Goal: Task Accomplishment & Management: Use online tool/utility

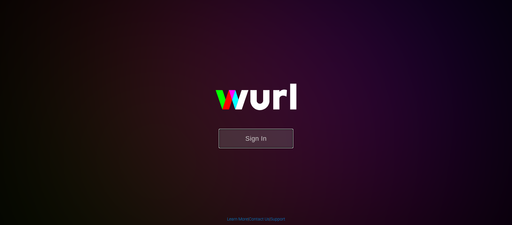
click at [257, 135] on button "Sign In" at bounding box center [256, 138] width 75 height 19
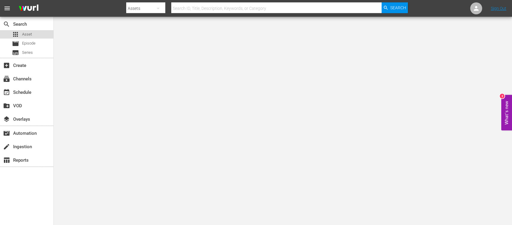
click at [27, 34] on span "Asset" at bounding box center [27, 34] width 10 height 6
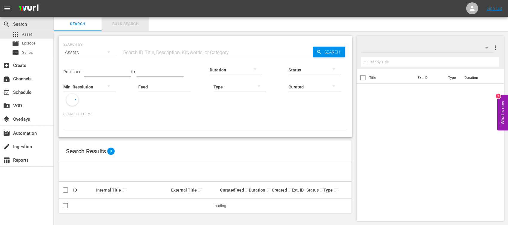
click at [132, 26] on span "Bulk Search" at bounding box center [125, 24] width 41 height 7
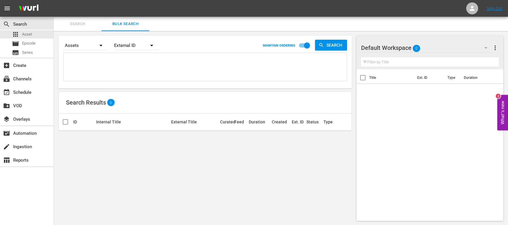
paste textarea "1000000057871 1000000057663"
type textarea "1000000057871 1000000057663"
click at [329, 47] on span "Search" at bounding box center [335, 45] width 23 height 11
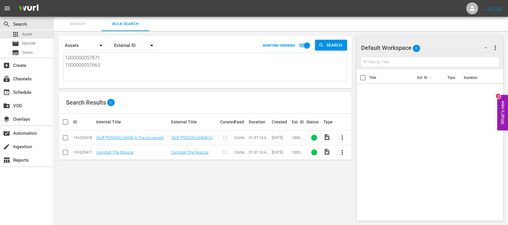
click at [172, 79] on textarea "1000000057871 1000000057663" at bounding box center [206, 67] width 282 height 27
drag, startPoint x: 74, startPoint y: 65, endPoint x: 37, endPoint y: 59, distance: 36.9
click at [54, 0] on div "search Search apps Asset movie Episode subtitles Series add_box Create subscrip…" at bounding box center [281, 0] width 454 height 0
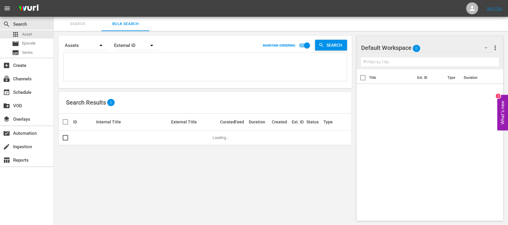
drag, startPoint x: 110, startPoint y: 64, endPoint x: 94, endPoint y: 62, distance: 15.5
click at [94, 62] on textarea at bounding box center [206, 67] width 282 height 27
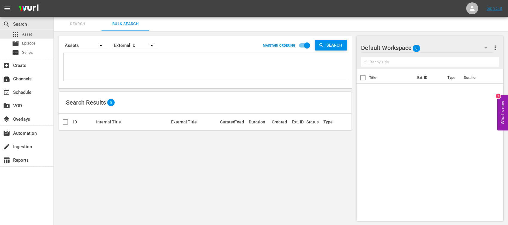
paste textarea "1000000057869 1000000057669"
type textarea "1000000057869 1000000057669"
click at [332, 49] on span "Search" at bounding box center [335, 45] width 23 height 11
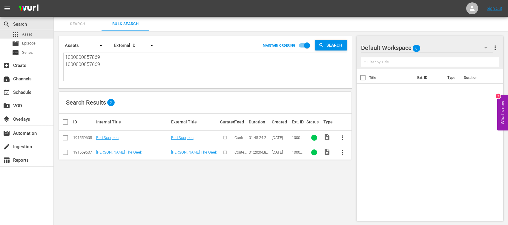
drag, startPoint x: 130, startPoint y: 61, endPoint x: 123, endPoint y: 66, distance: 9.2
click at [123, 65] on textarea "1000000057869 1000000057669" at bounding box center [206, 67] width 282 height 27
drag, startPoint x: 115, startPoint y: 71, endPoint x: 35, endPoint y: 61, distance: 80.1
click at [54, 0] on div "search Search apps Asset movie Episode subtitles Series add_box Create subscrip…" at bounding box center [281, 0] width 454 height 0
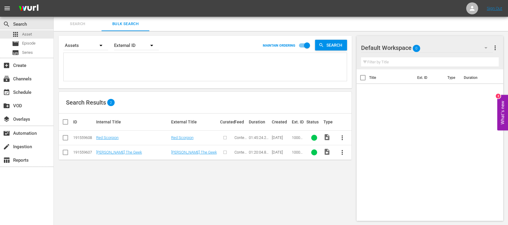
click at [96, 59] on textarea at bounding box center [206, 67] width 282 height 27
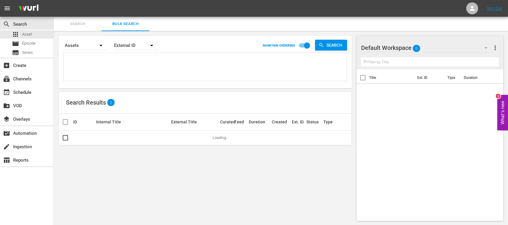
paste textarea "1000000057690"
type textarea "1000000057690"
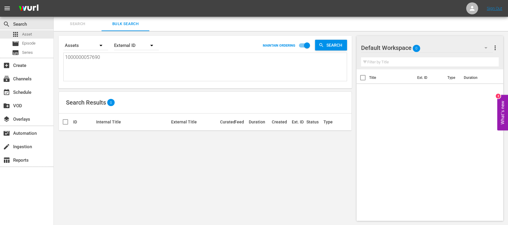
type textarea "1000000057690"
click at [335, 41] on span "Search" at bounding box center [335, 45] width 23 height 11
